Goal: Task Accomplishment & Management: Manage account settings

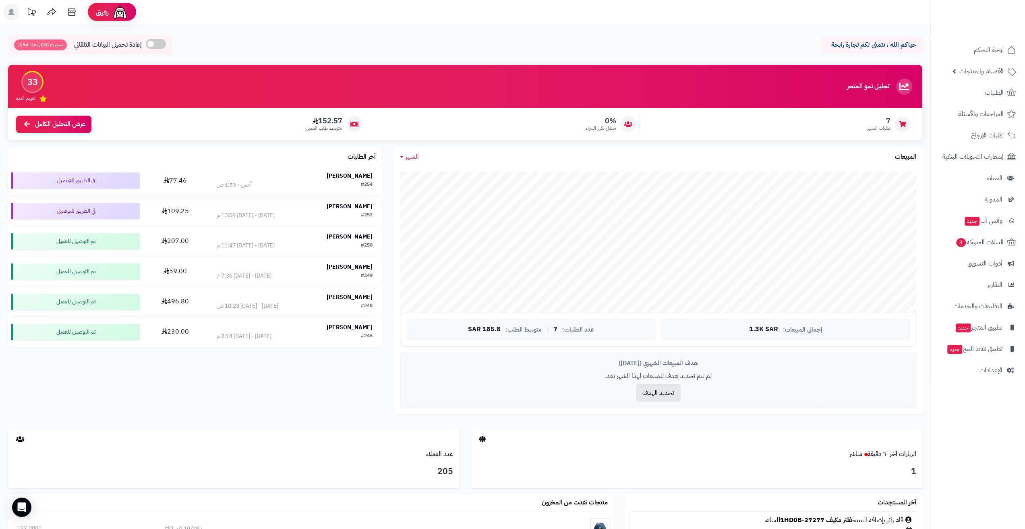
click at [258, 188] on div "#254 أمس - 1:53 ص" at bounding box center [295, 185] width 156 height 8
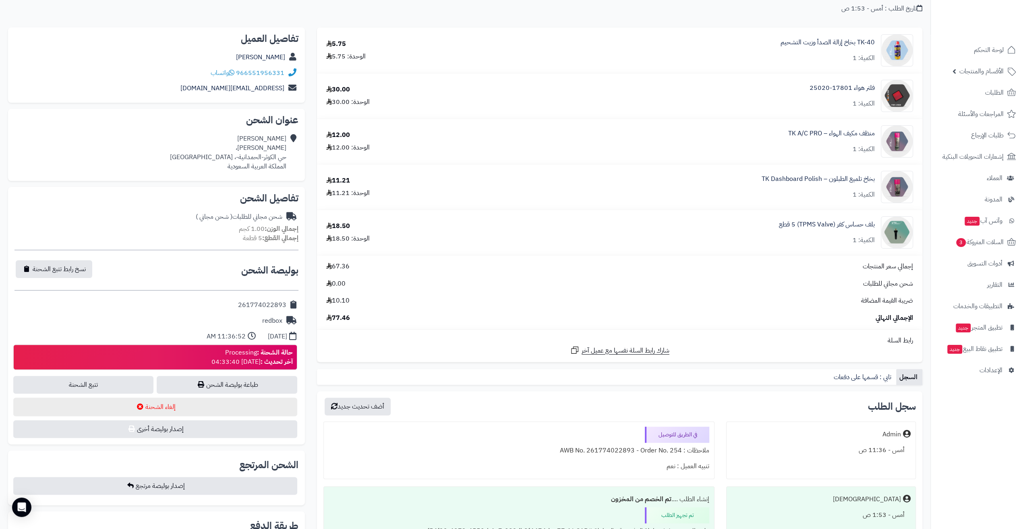
scroll to position [161, 0]
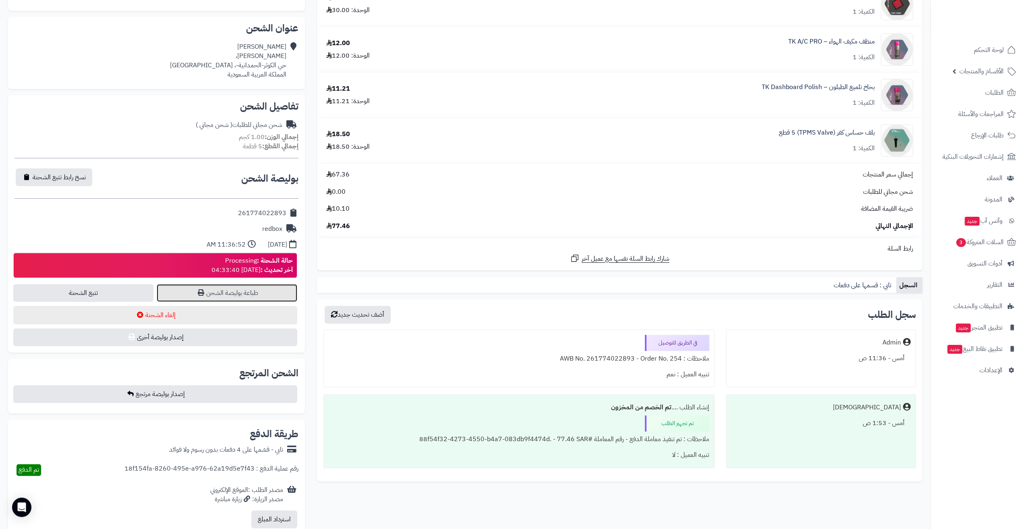
click at [216, 296] on link "طباعة بوليصة الشحن" at bounding box center [227, 293] width 140 height 18
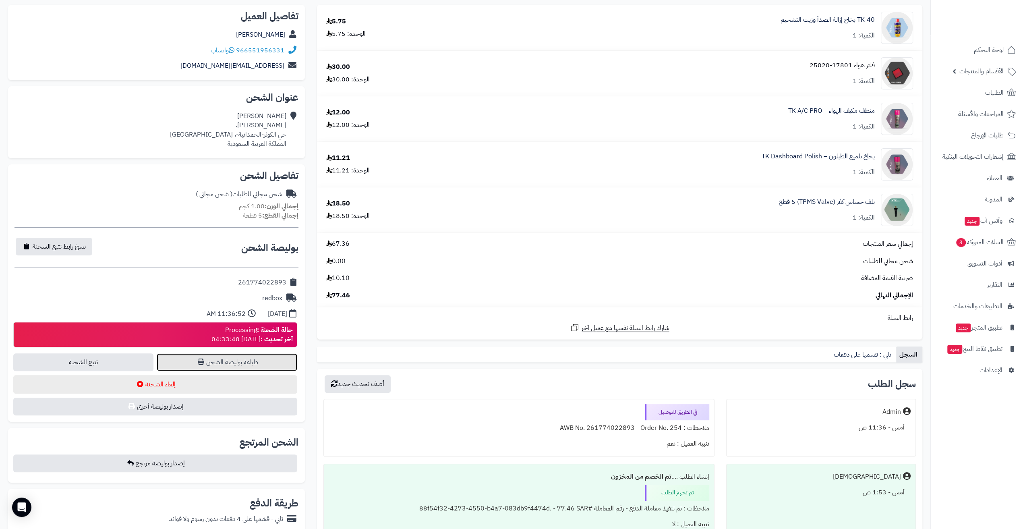
scroll to position [40, 0]
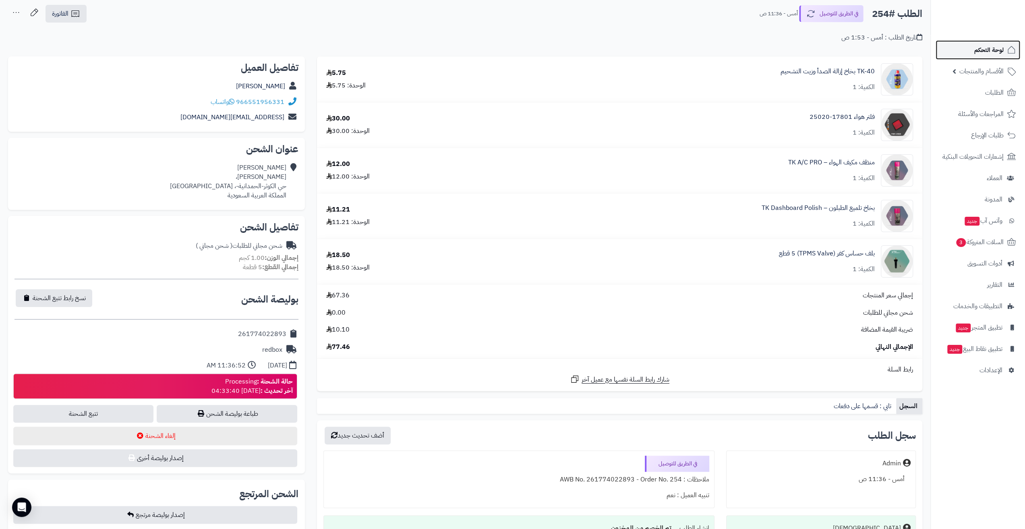
click at [979, 45] on span "لوحة التحكم" at bounding box center [988, 49] width 29 height 11
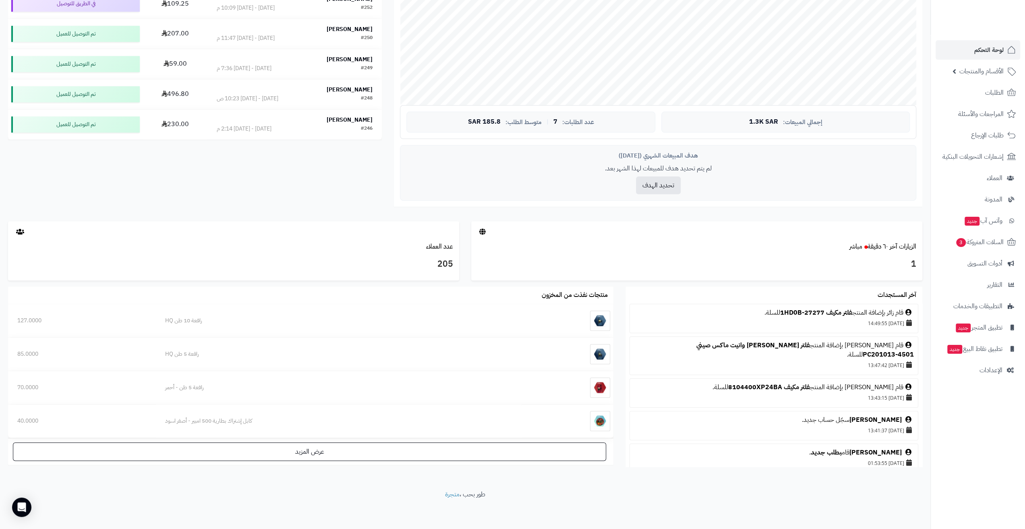
scroll to position [208, 0]
drag, startPoint x: 746, startPoint y: 121, endPoint x: 840, endPoint y: 125, distance: 93.9
click at [840, 125] on div "إجمالي المبيعات: 1.3K SAR" at bounding box center [785, 121] width 248 height 21
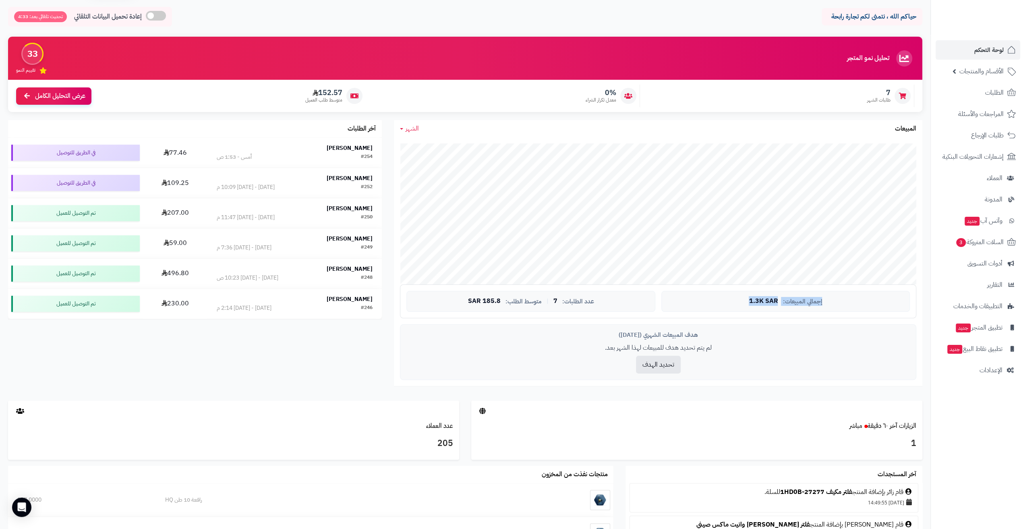
scroll to position [6, 0]
